Goal: Check status: Check status

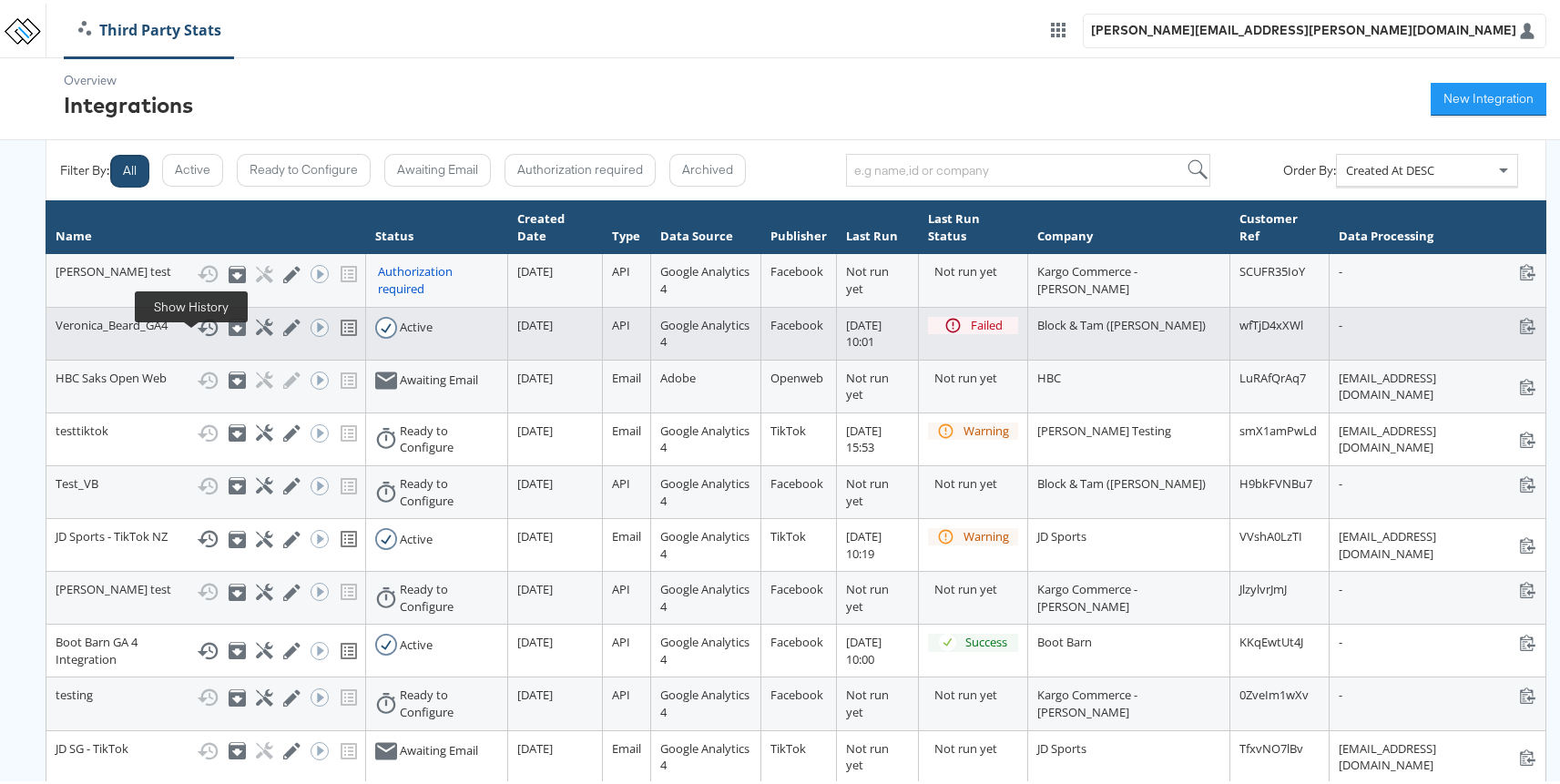
click at [197, 335] on icon at bounding box center [208, 325] width 22 height 22
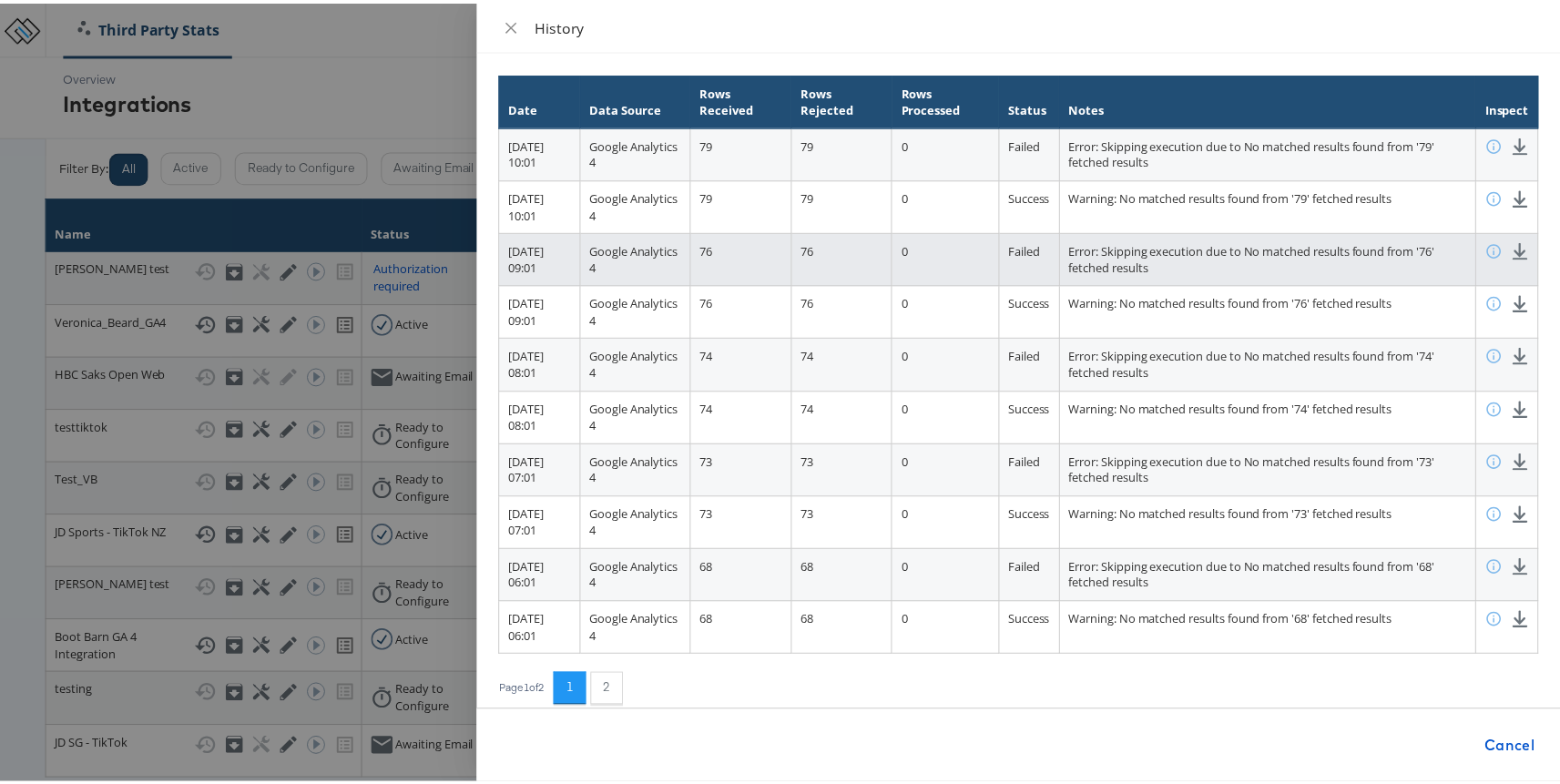
scroll to position [105, 0]
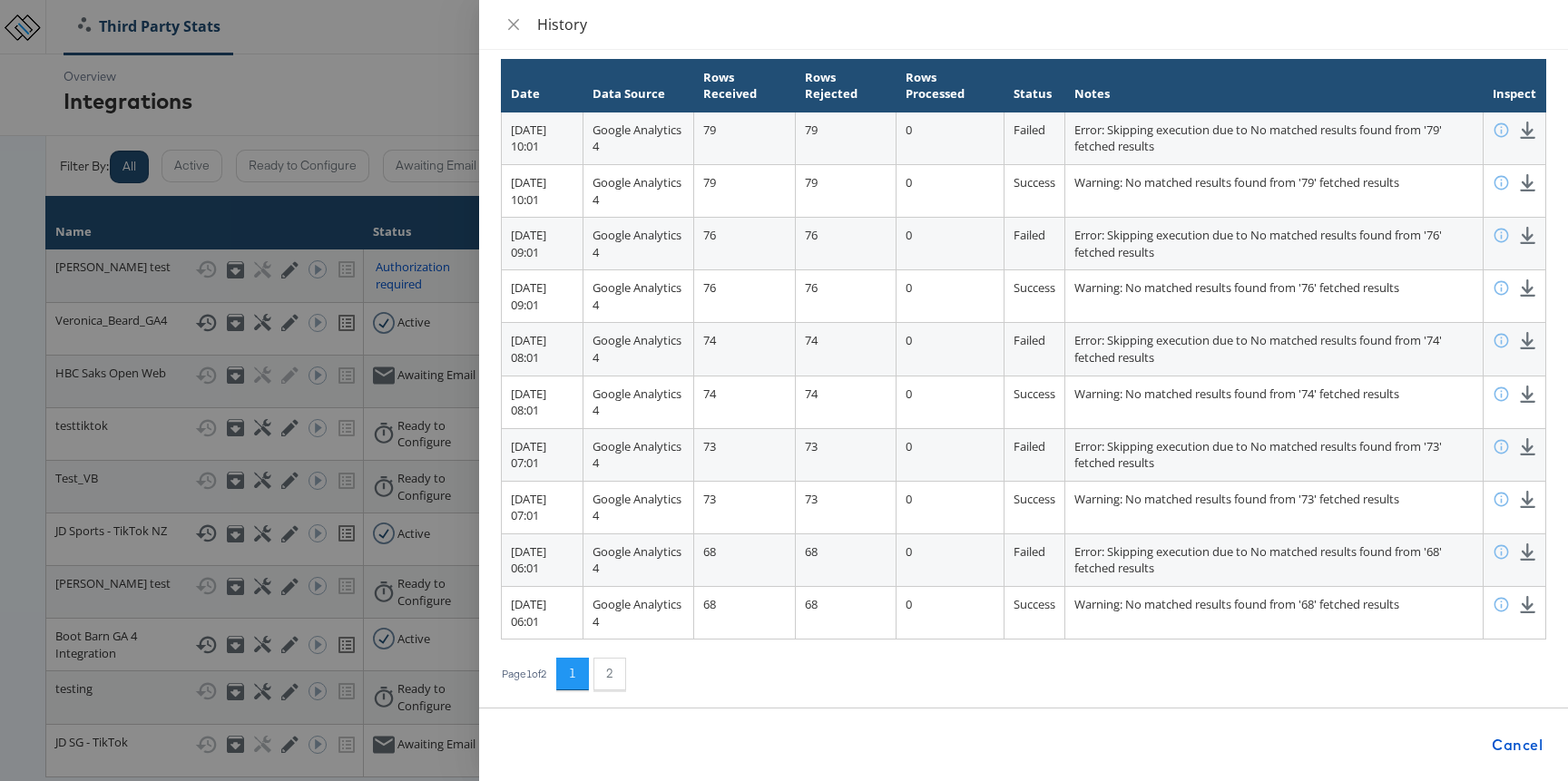
click at [389, 104] on div at bounding box center [784, 390] width 1568 height 781
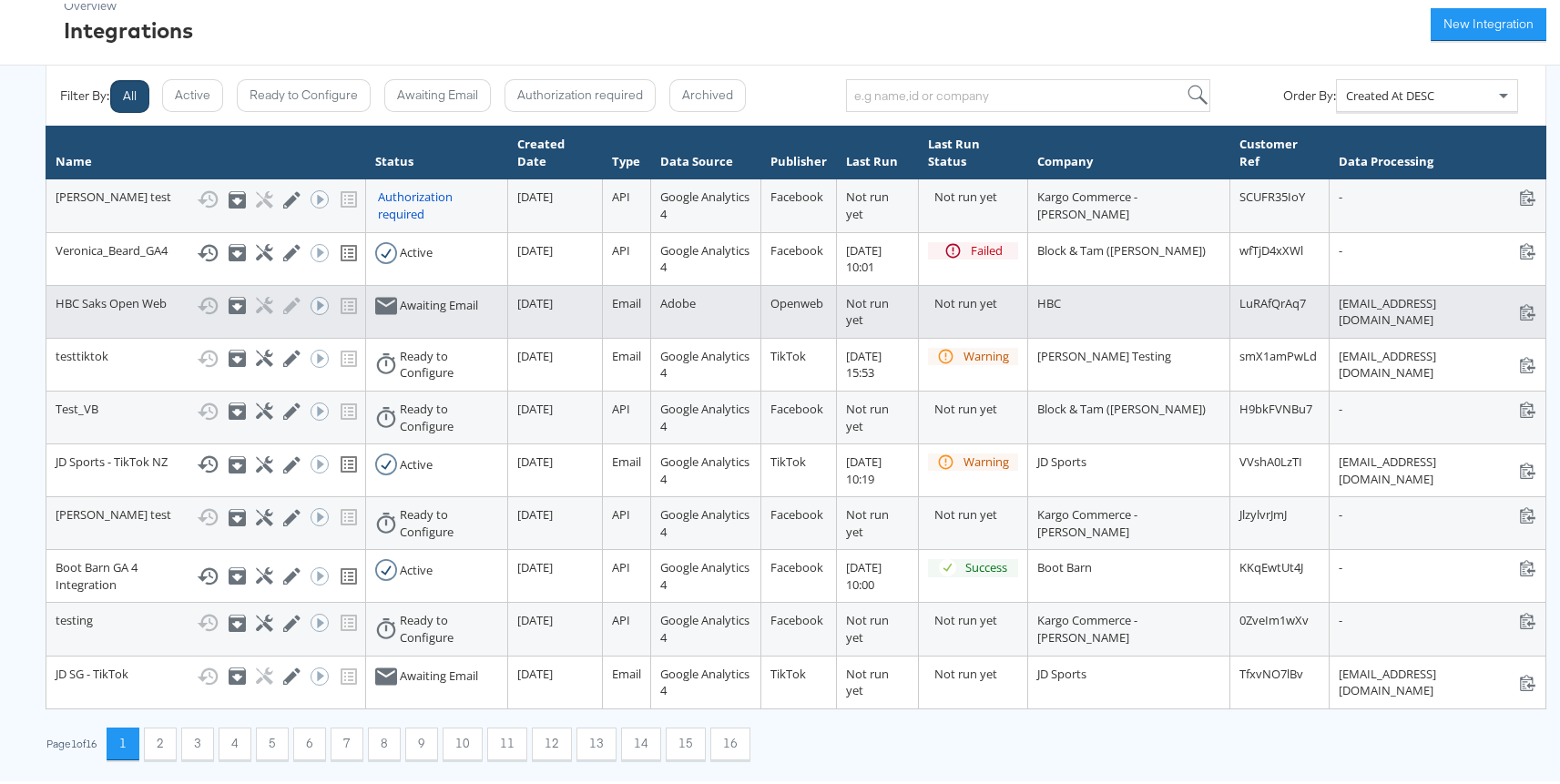
scroll to position [179, 0]
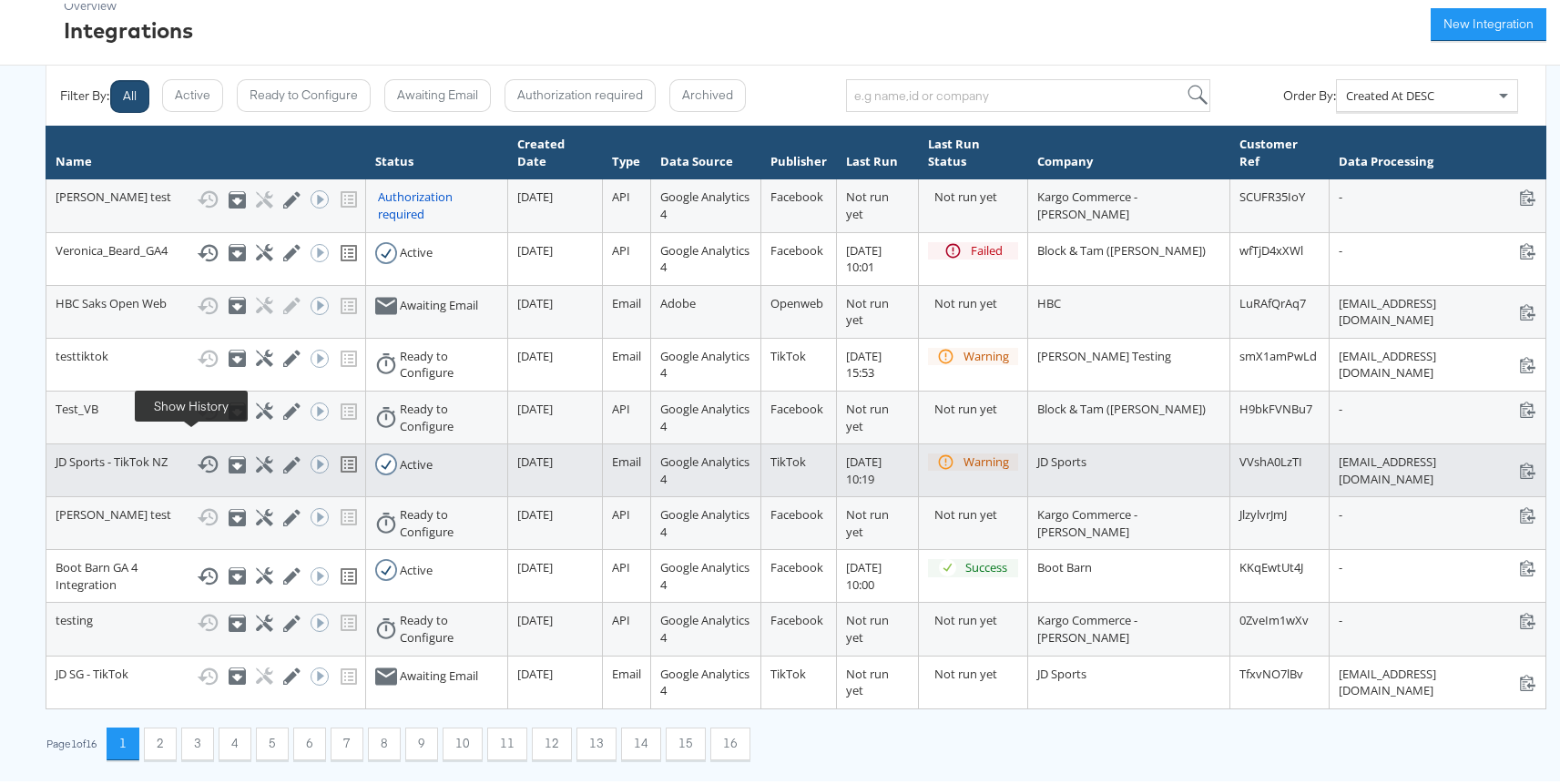
click at [197, 450] on icon at bounding box center [208, 461] width 22 height 22
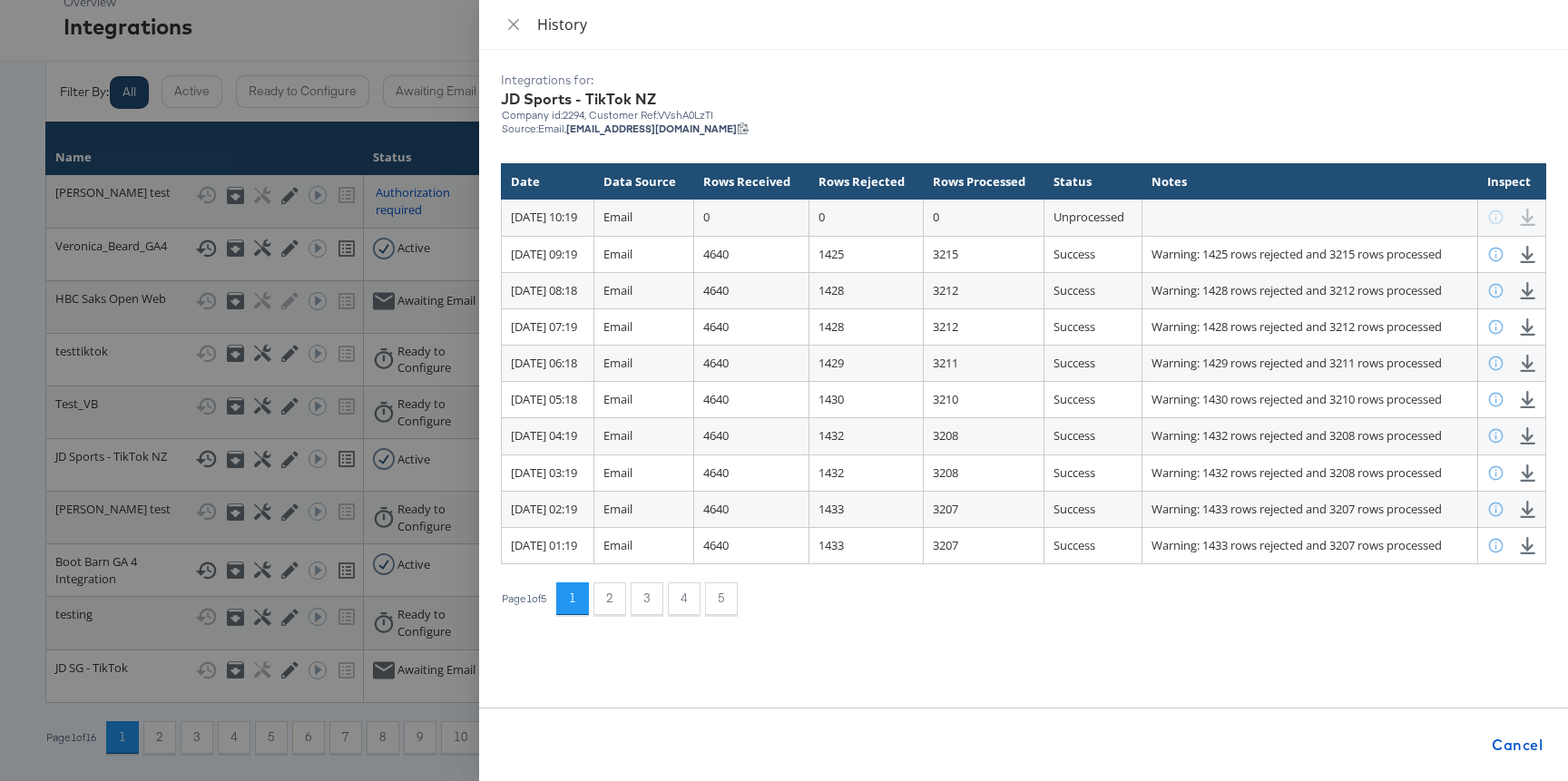
click at [498, 22] on div "History" at bounding box center [1023, 25] width 1089 height 50
click at [504, 24] on button "Close" at bounding box center [513, 25] width 25 height 18
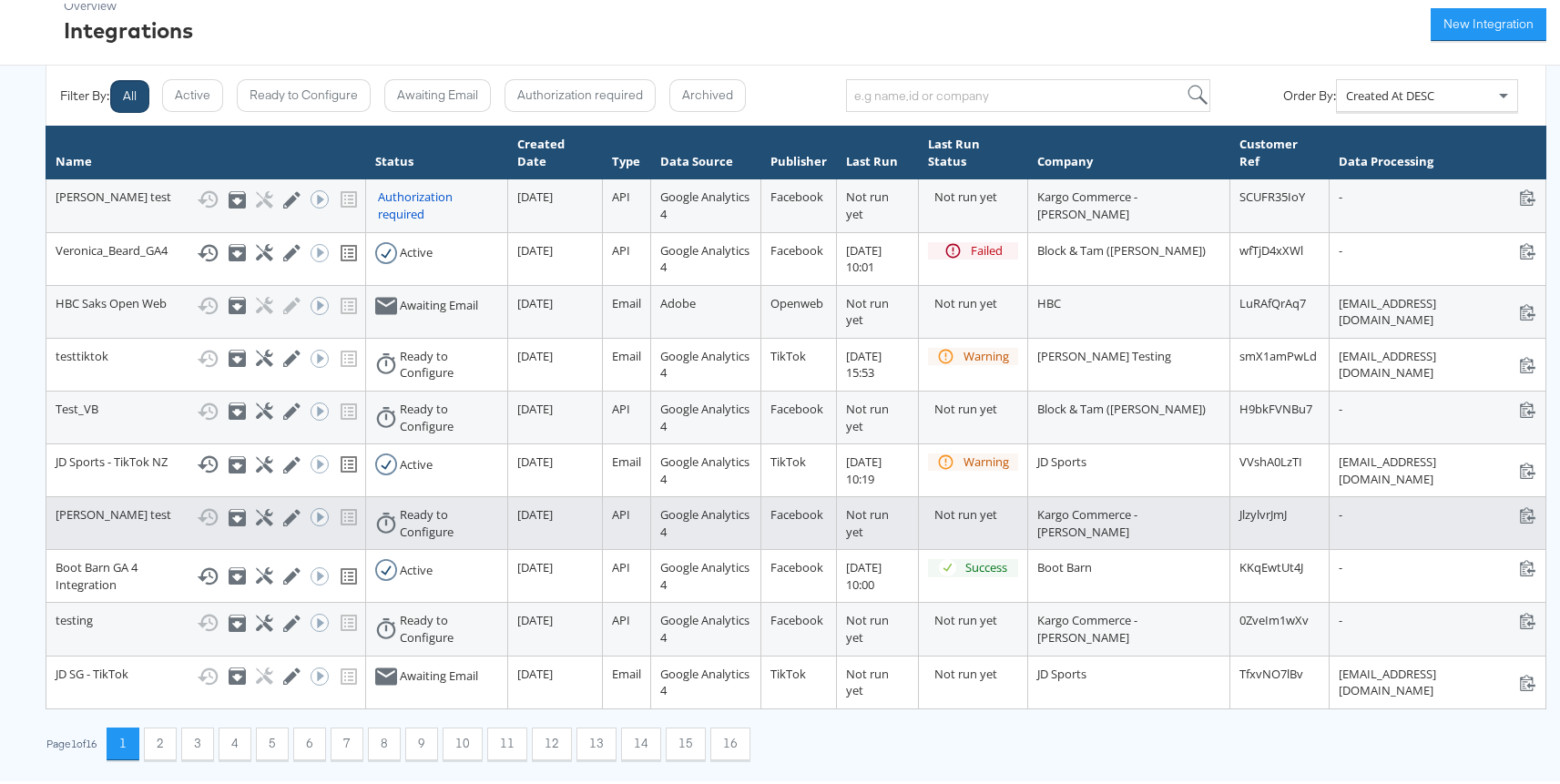
scroll to position [193, 0]
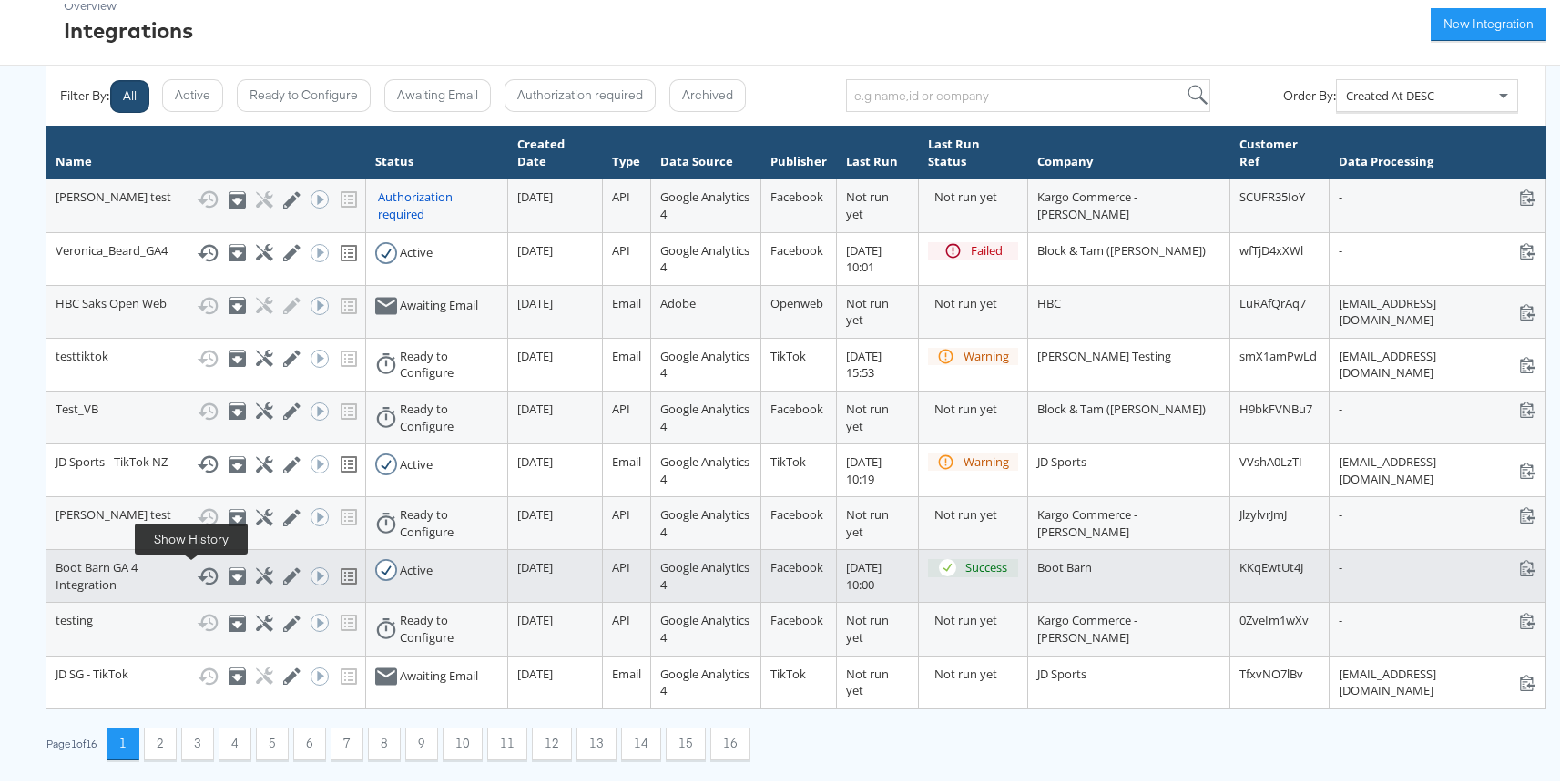
click at [197, 574] on icon at bounding box center [208, 572] width 22 height 22
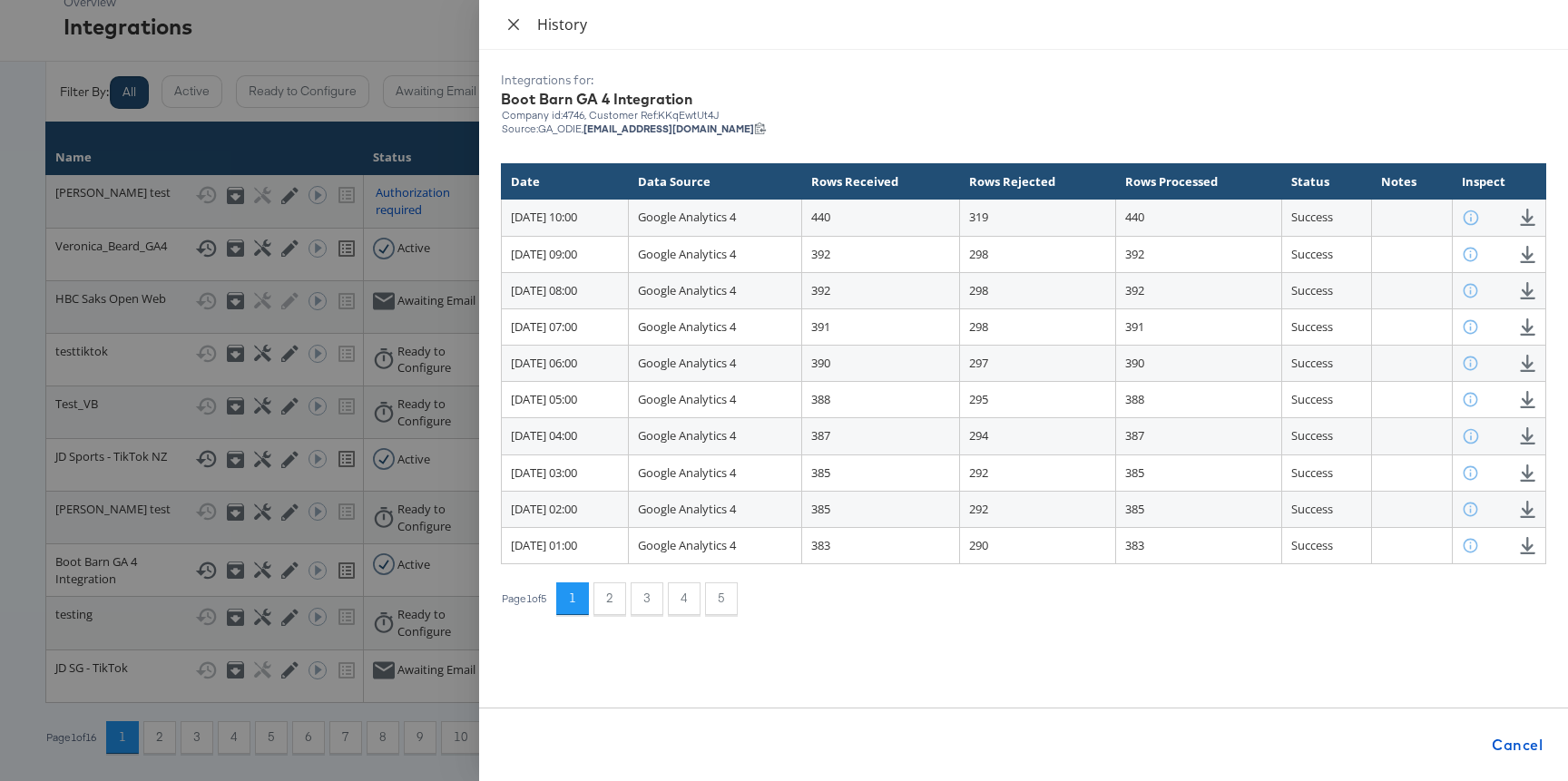
click at [508, 29] on icon "close" at bounding box center [514, 24] width 11 height 11
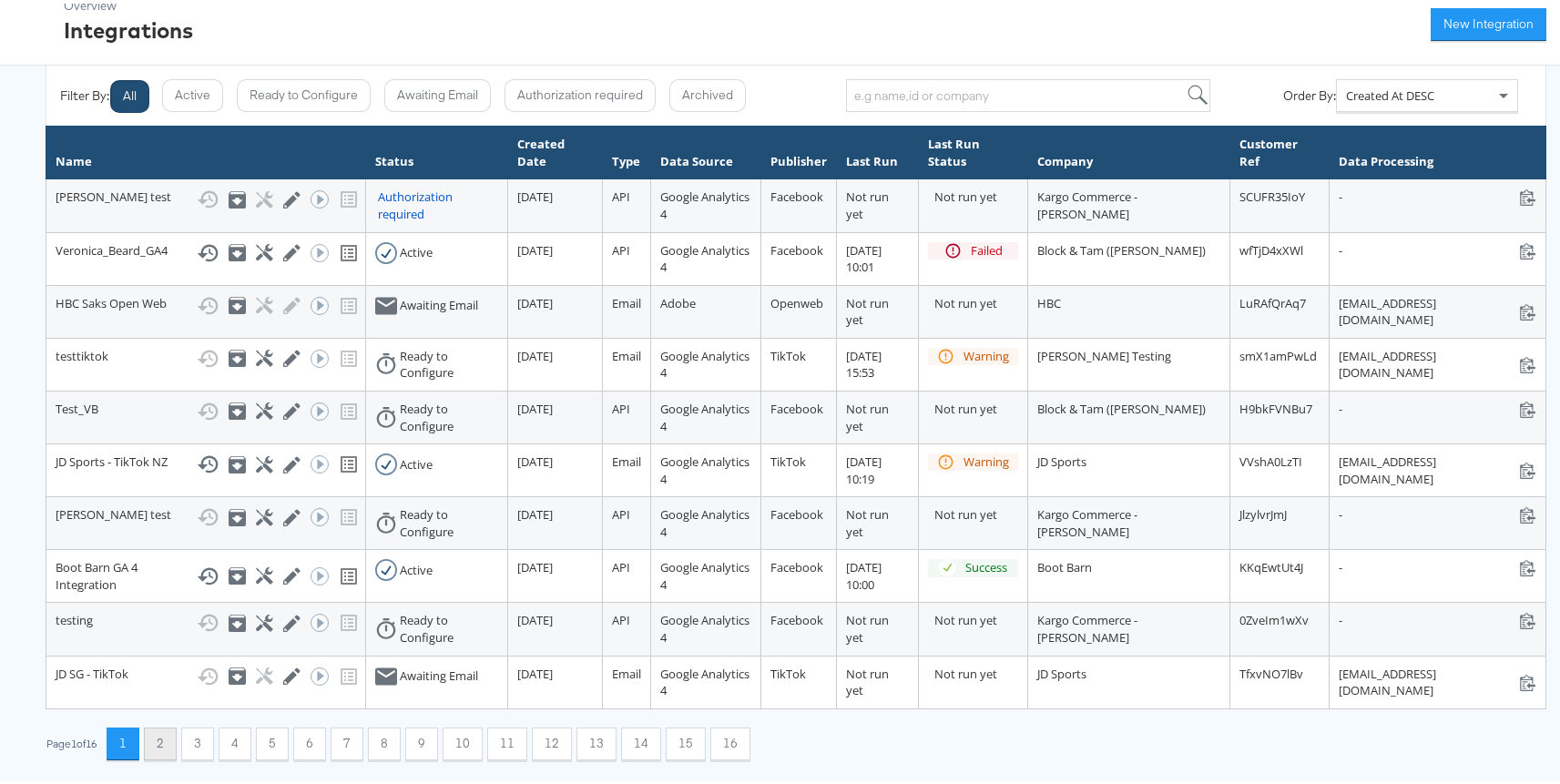
click at [166, 732] on button "2" at bounding box center [160, 739] width 32 height 32
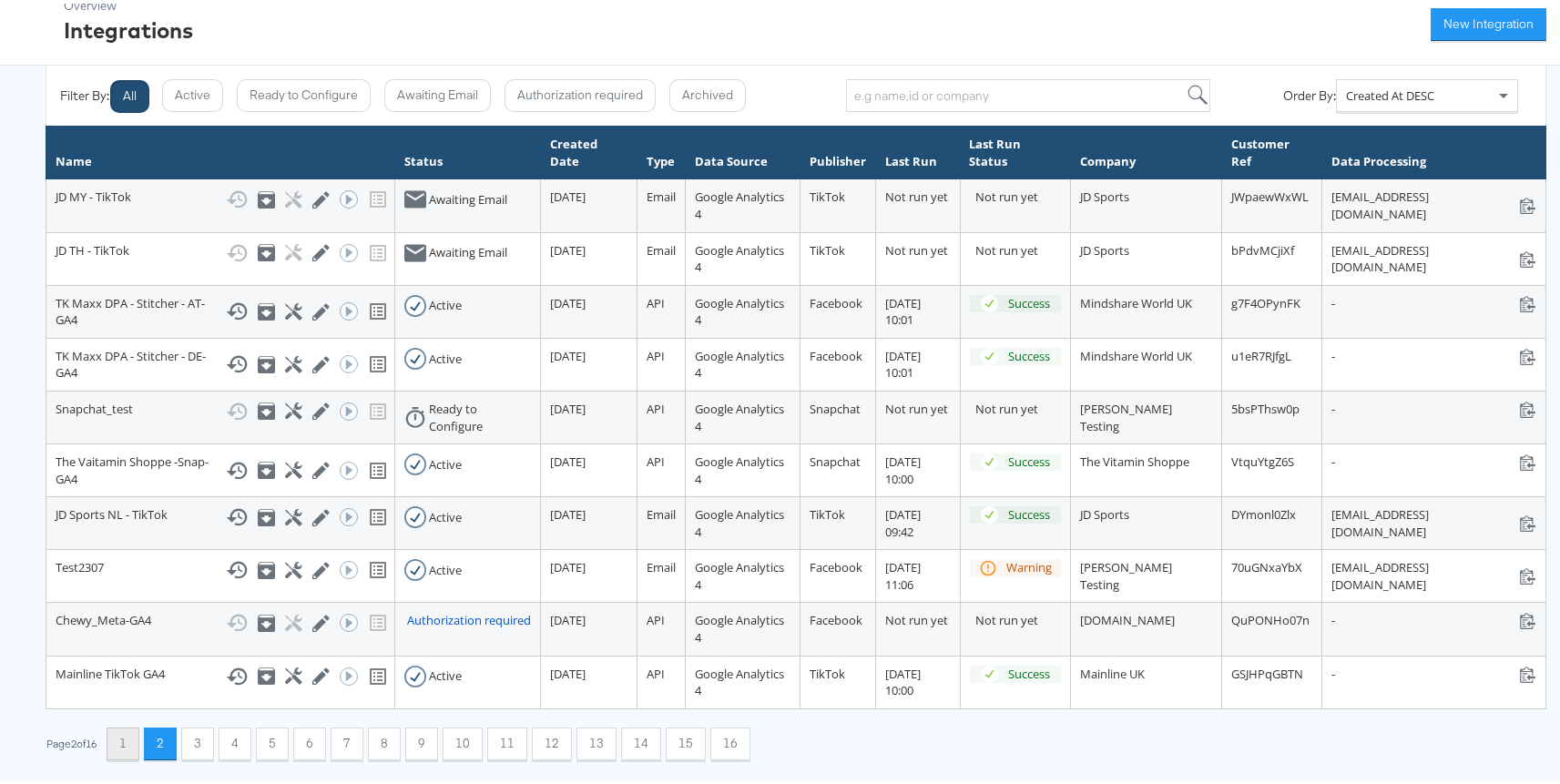
click at [122, 746] on button "1" at bounding box center [122, 739] width 32 height 32
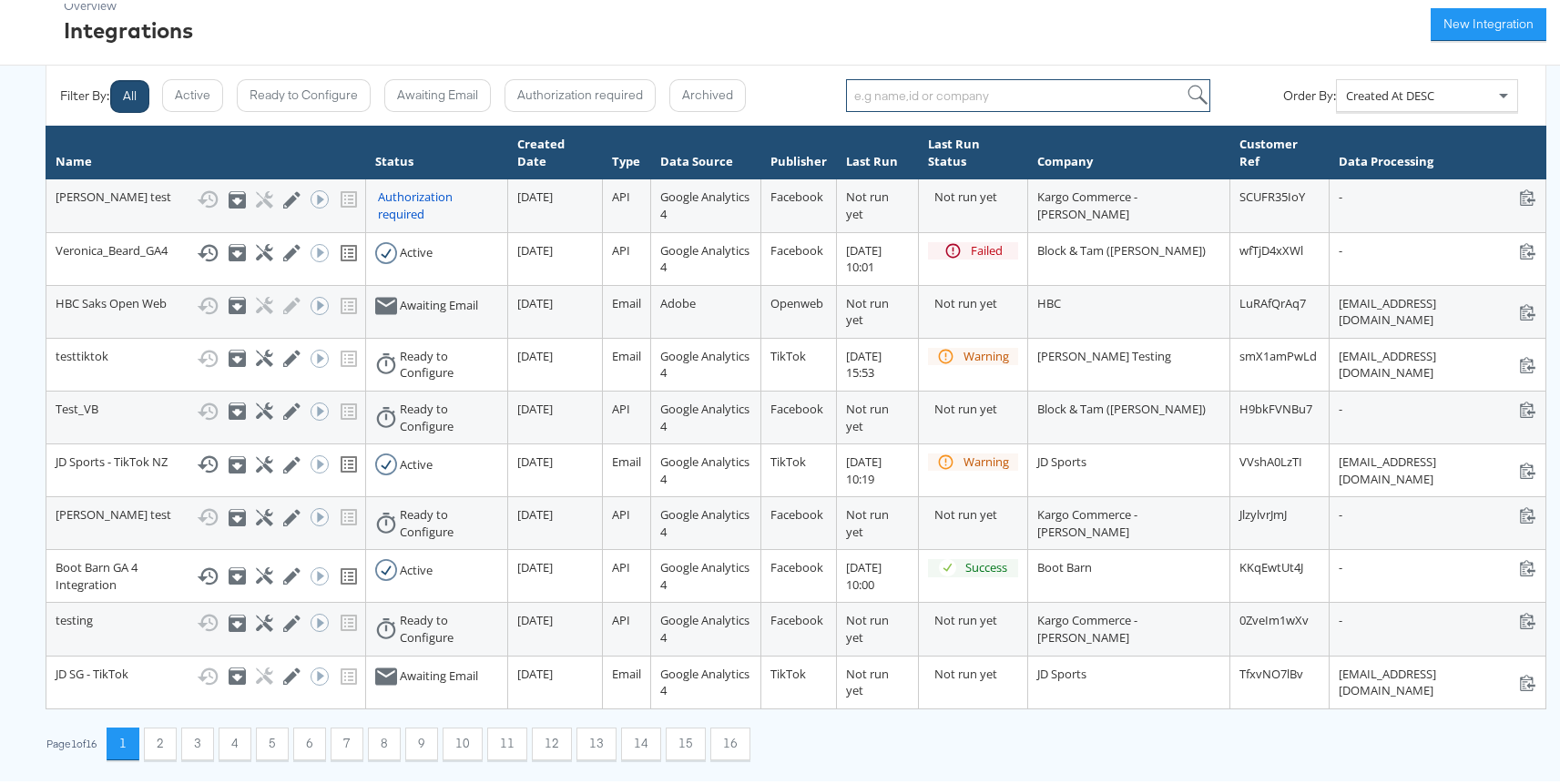
click at [974, 96] on input "search" at bounding box center [1028, 91] width 365 height 32
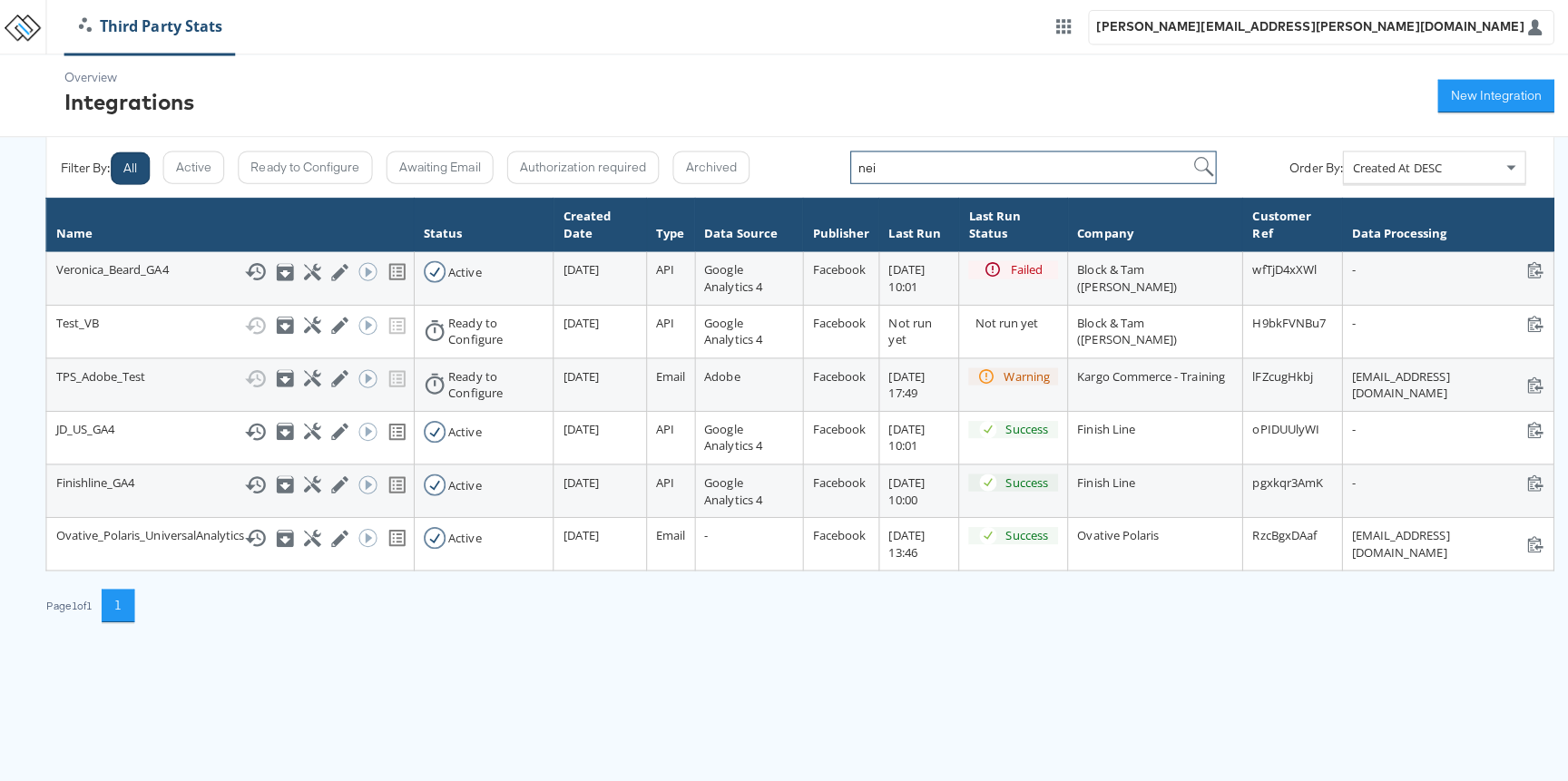
scroll to position [0, 0]
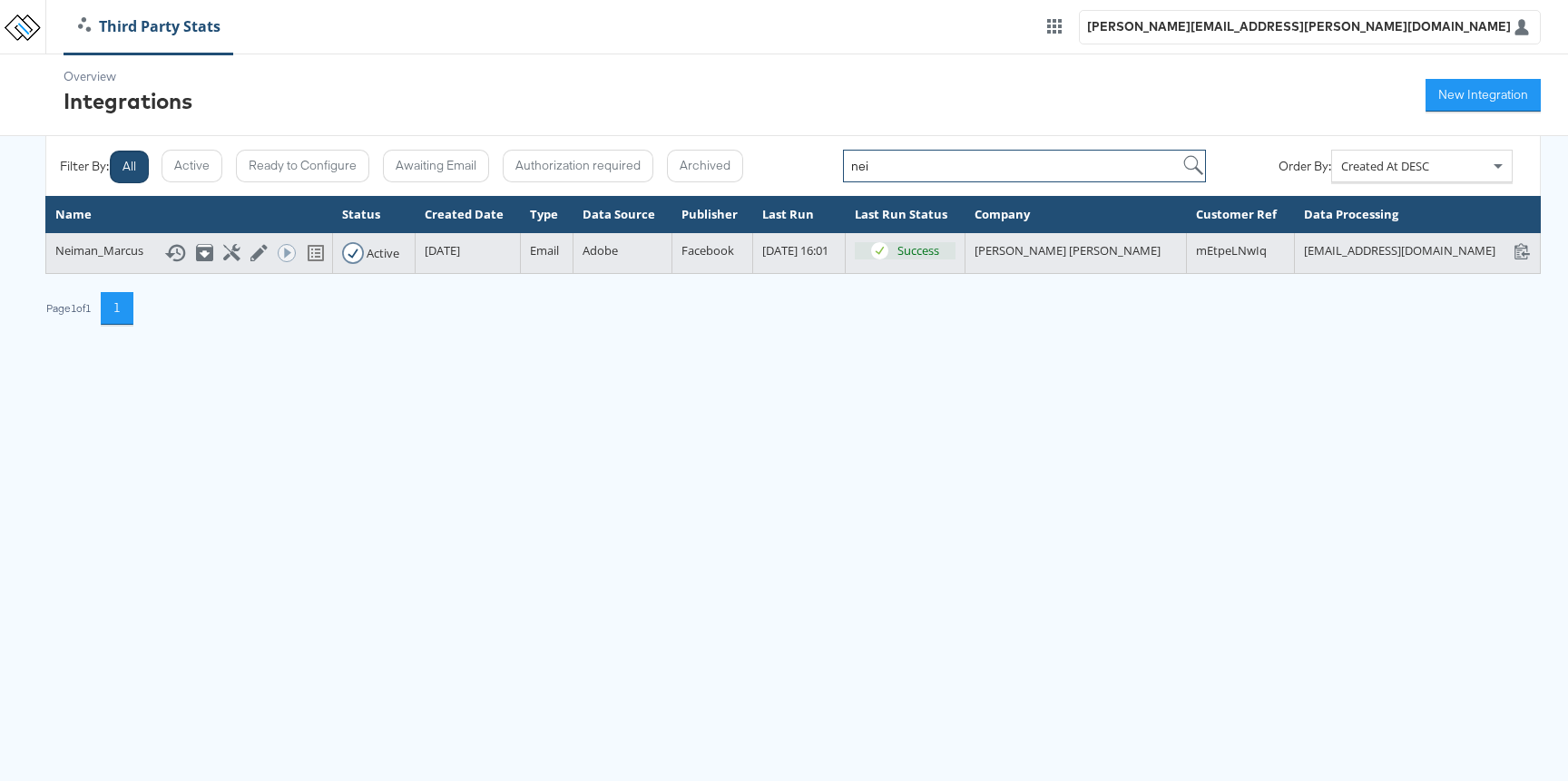
type input "nei"
click at [165, 264] on icon at bounding box center [176, 253] width 22 height 22
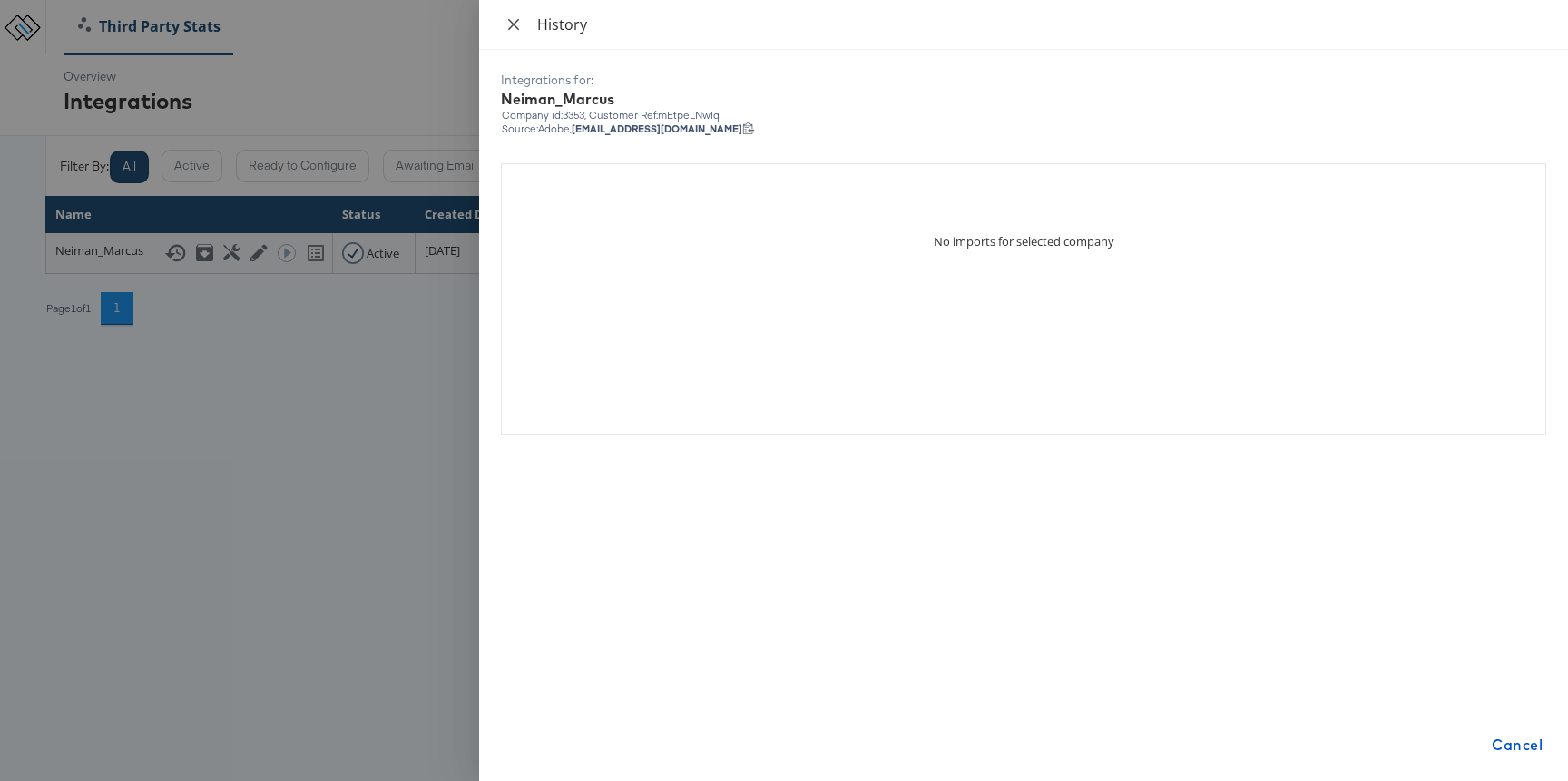
click at [523, 28] on button "Close" at bounding box center [513, 25] width 25 height 18
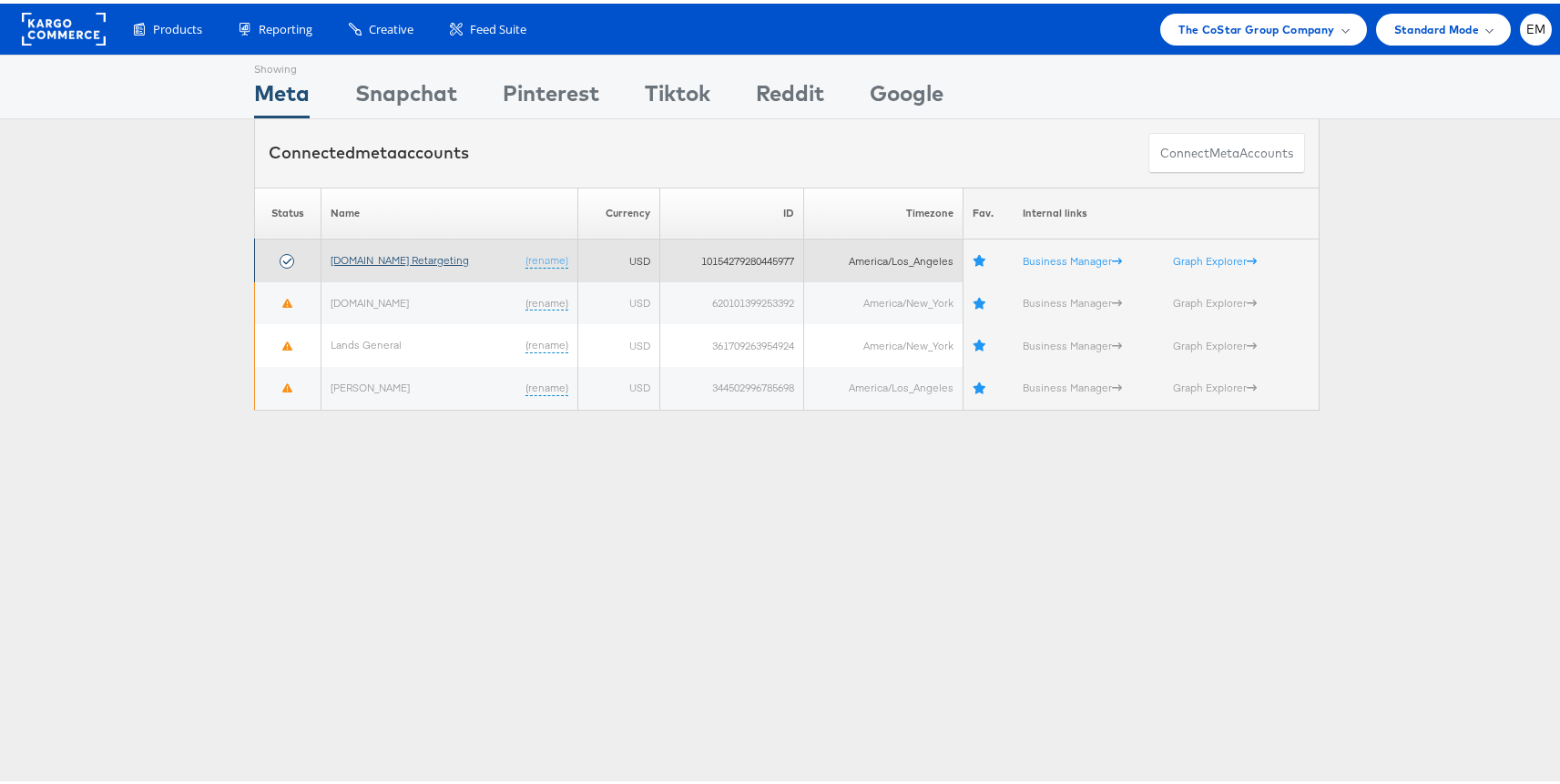
click at [380, 256] on link "[DOMAIN_NAME] Retargeting" at bounding box center [399, 256] width 138 height 14
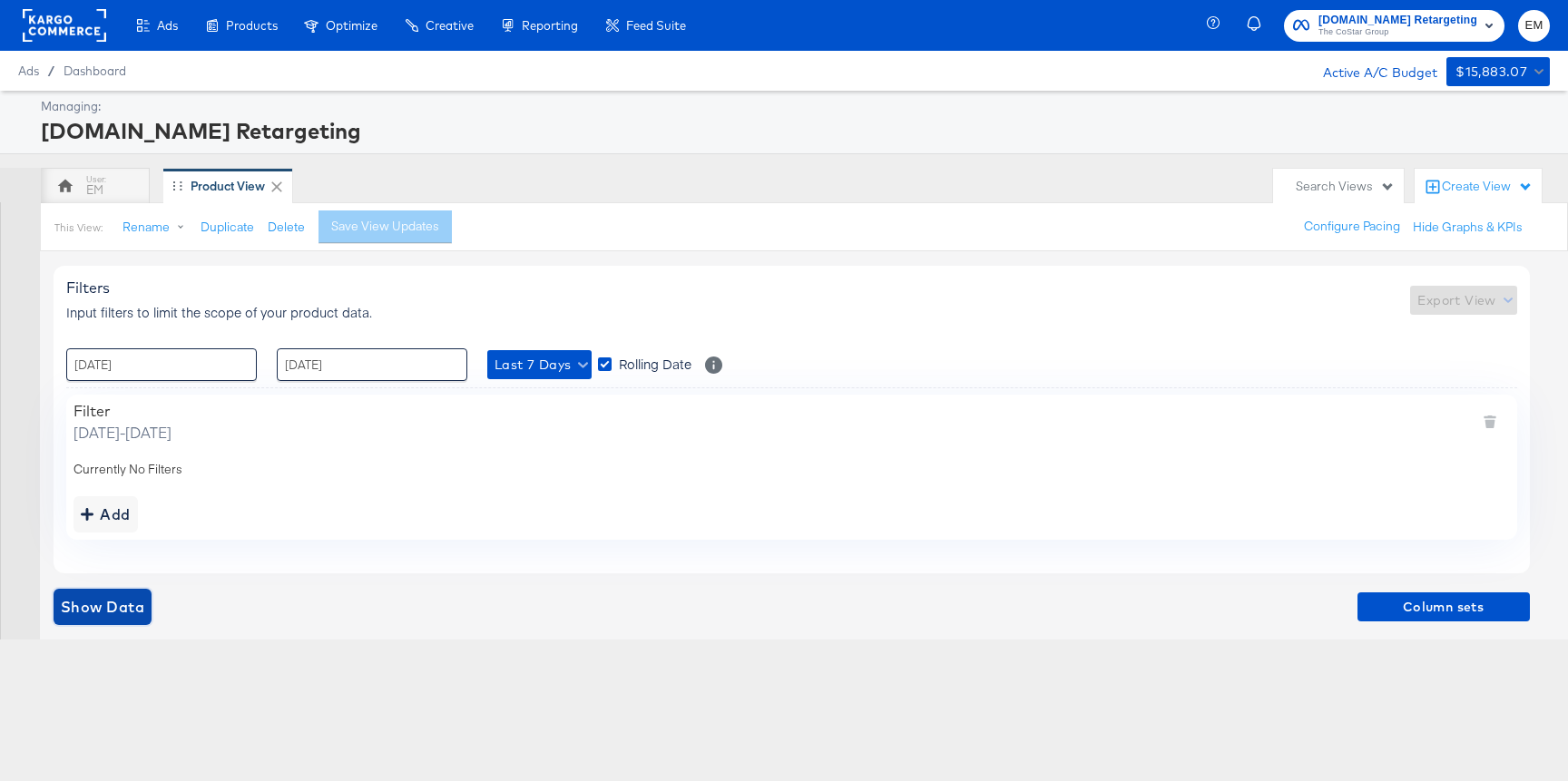
click at [138, 604] on span "Show Data" at bounding box center [103, 606] width 83 height 25
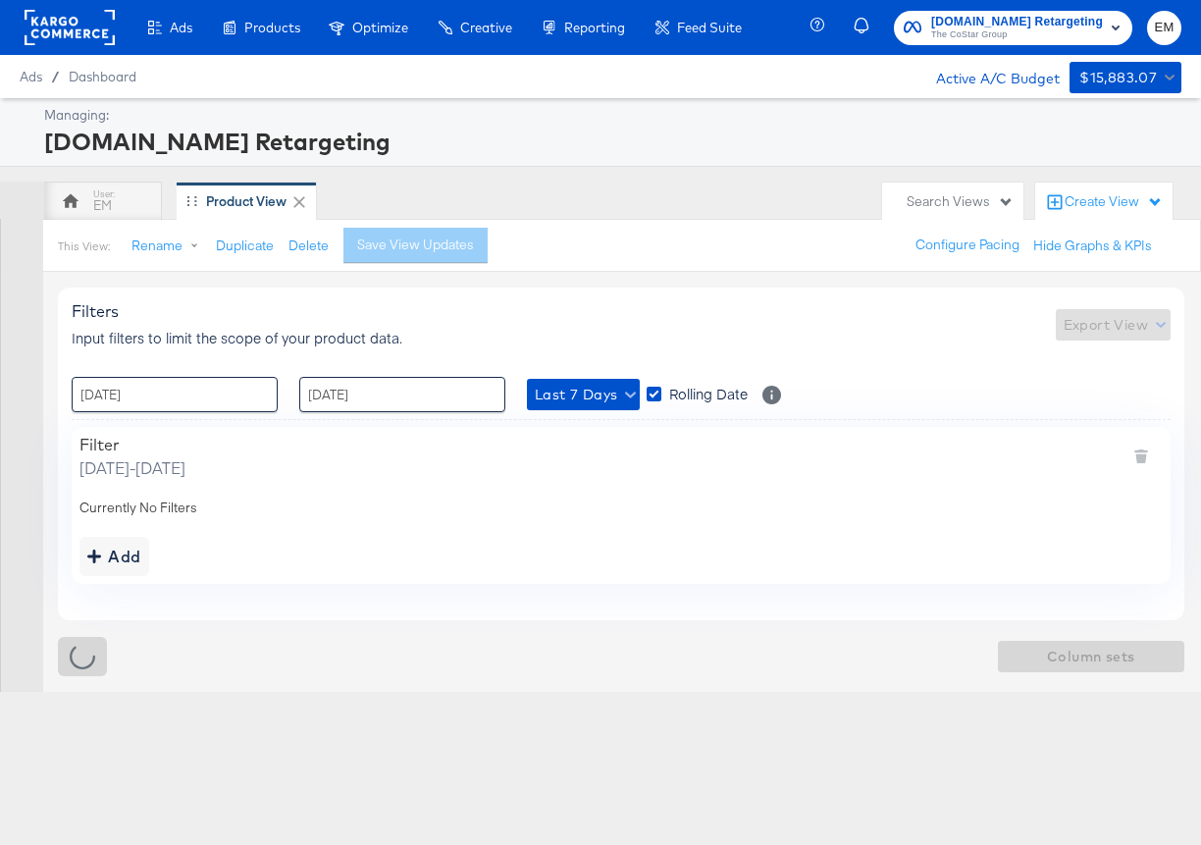
drag, startPoint x: 530, startPoint y: 564, endPoint x: 1196, endPoint y: 447, distance: 676.5
click at [0, 0] on div "Ads Products Optimize Creative Reporting Feed Suite Apartments.com Retargeting …" at bounding box center [600, 422] width 1201 height 845
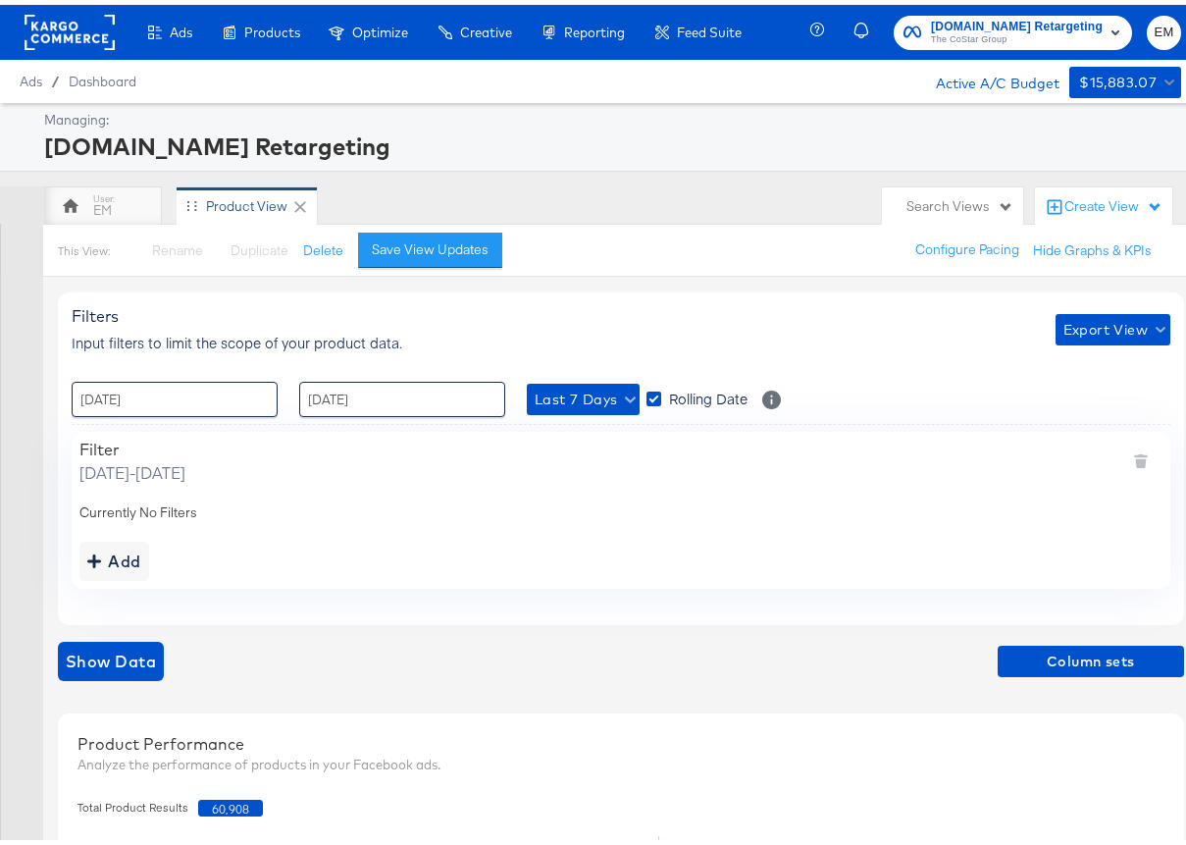
click at [59, 28] on rect at bounding box center [70, 27] width 90 height 35
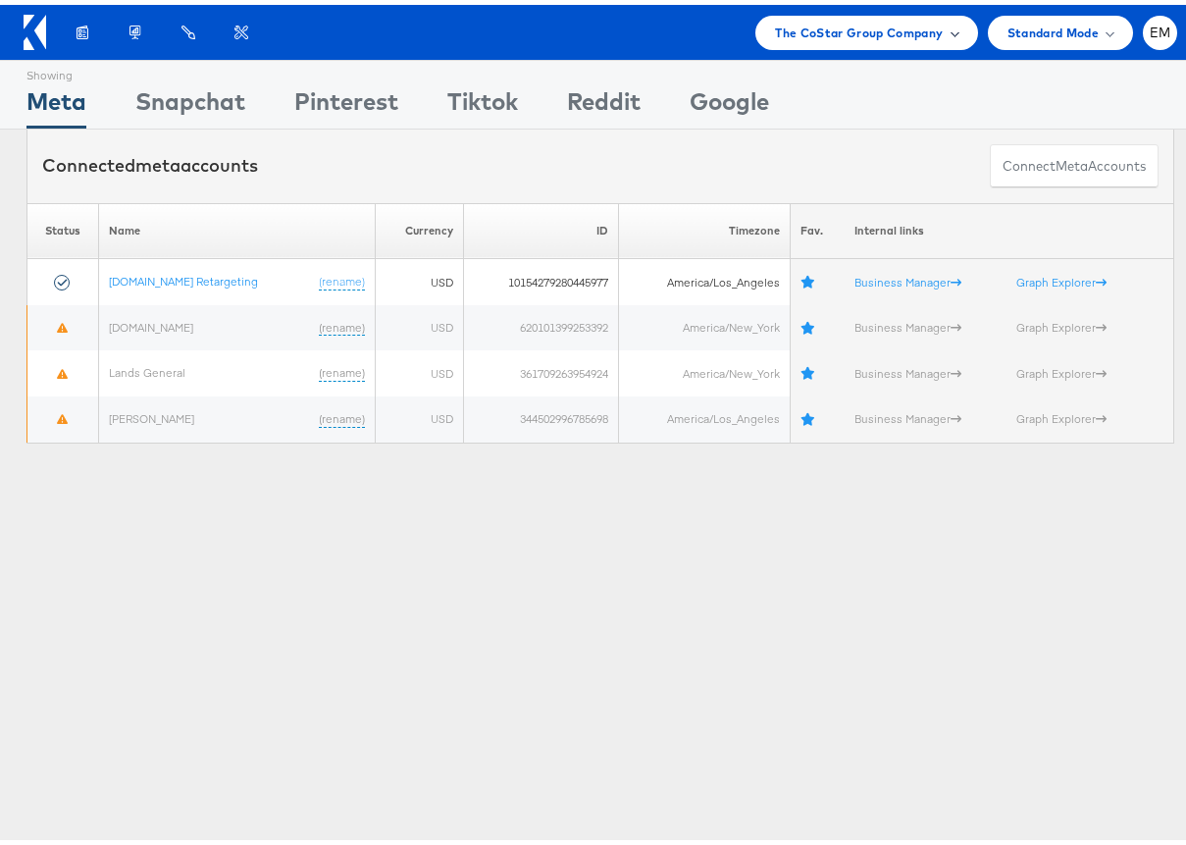
click at [885, 37] on div "The CoStar Group Company" at bounding box center [867, 28] width 222 height 34
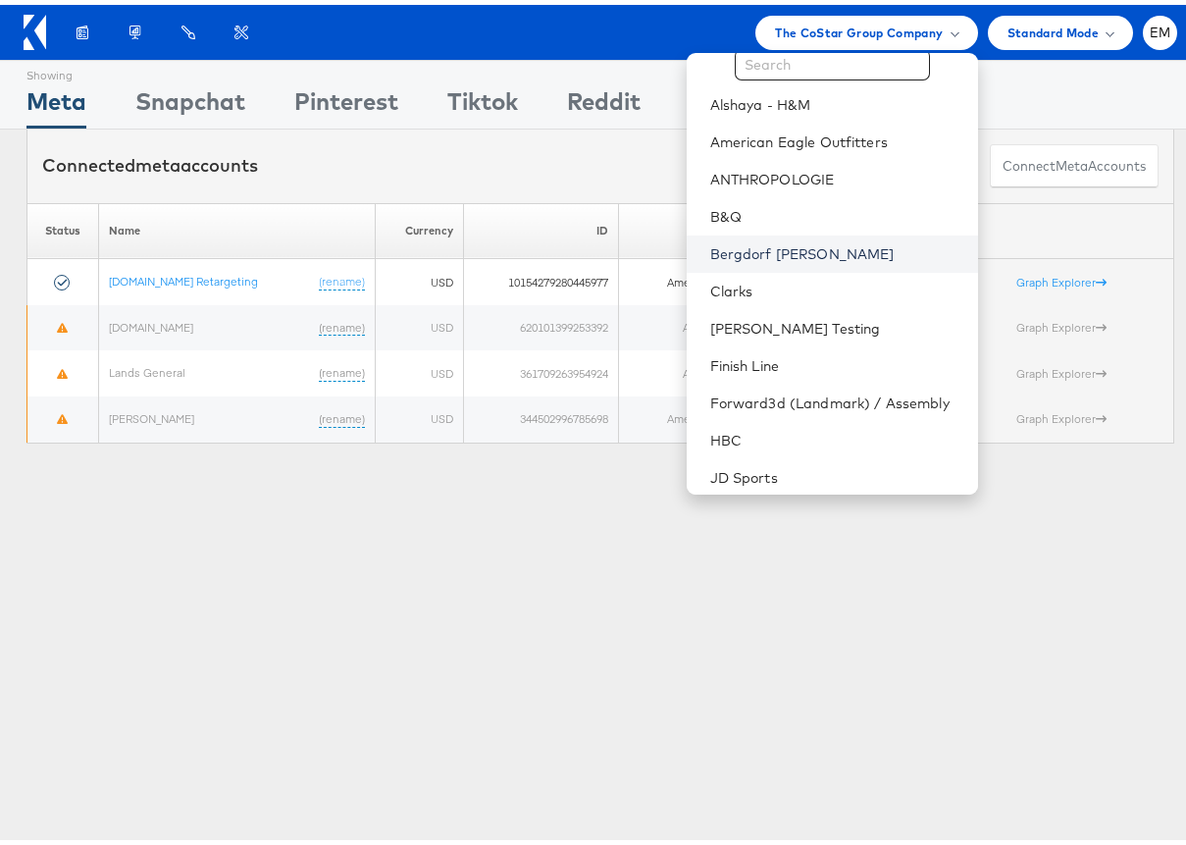
scroll to position [70, 0]
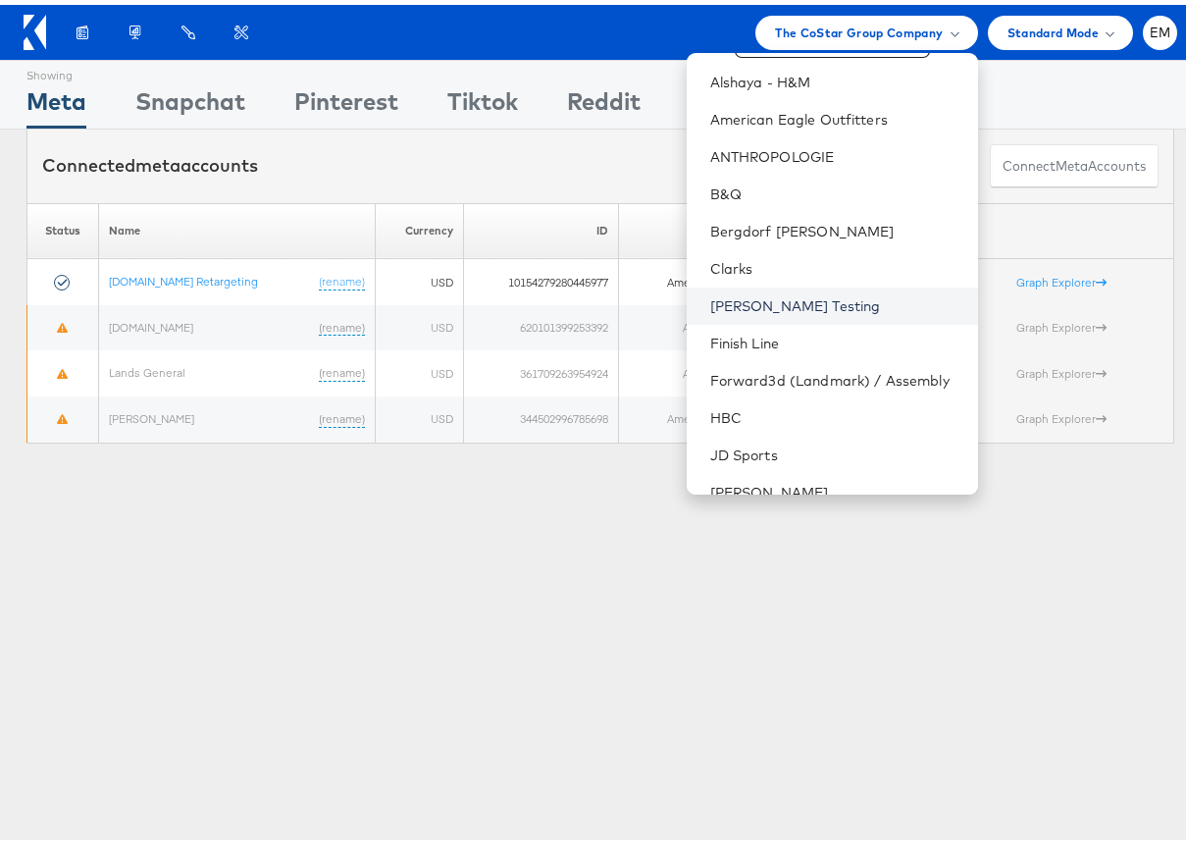
click at [765, 303] on link "[PERSON_NAME] Testing" at bounding box center [836, 301] width 252 height 20
